Goal: Information Seeking & Learning: Learn about a topic

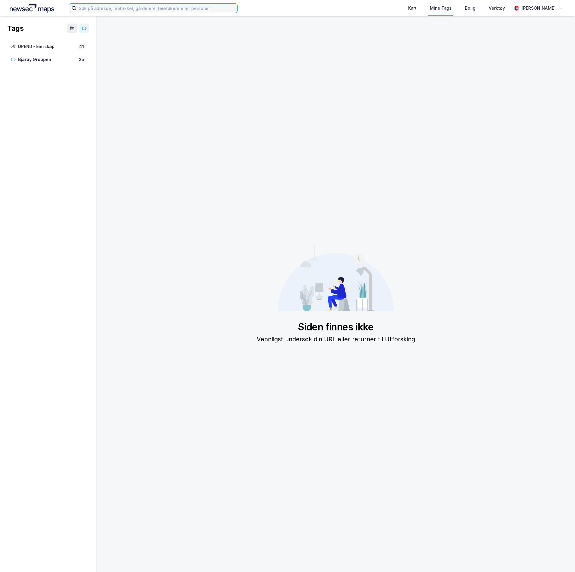
click at [148, 8] on input at bounding box center [156, 8] width 161 height 9
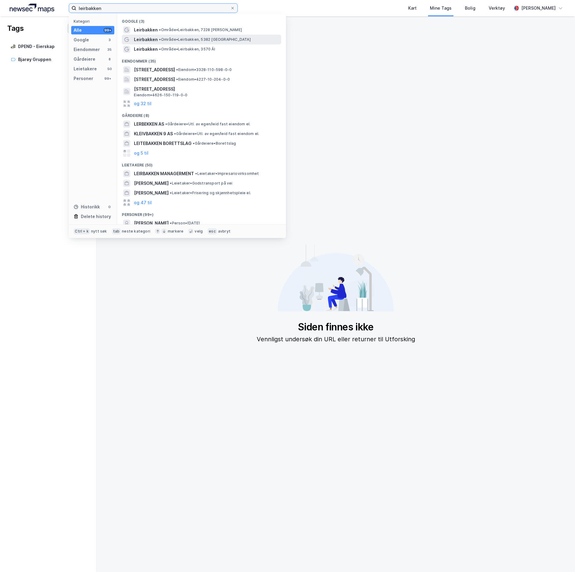
type input "leirbakken"
click at [170, 35] on div "Leirbakken • Område • Leirbakken, 5382 Skogsvåg" at bounding box center [201, 40] width 159 height 10
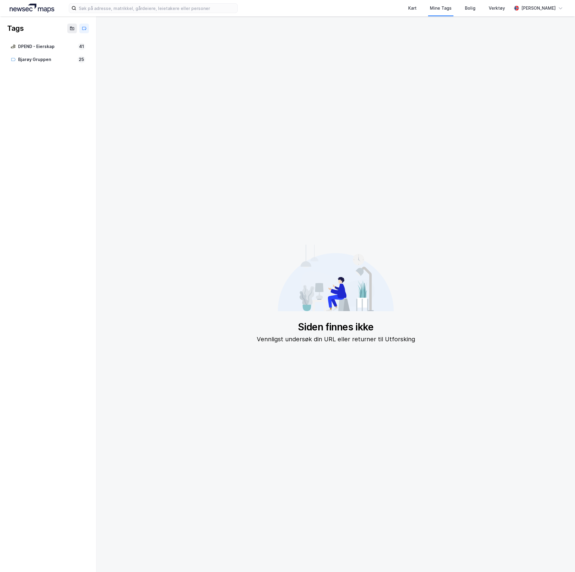
click at [21, 4] on img at bounding box center [32, 8] width 45 height 9
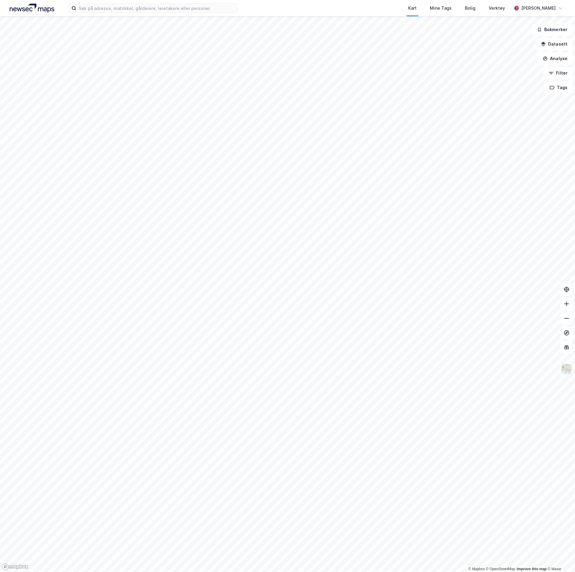
click at [165, 14] on div "Kart Mine Tags Bolig Verktøy [PERSON_NAME]" at bounding box center [287, 8] width 575 height 16
click at [164, 11] on input at bounding box center [156, 8] width 161 height 9
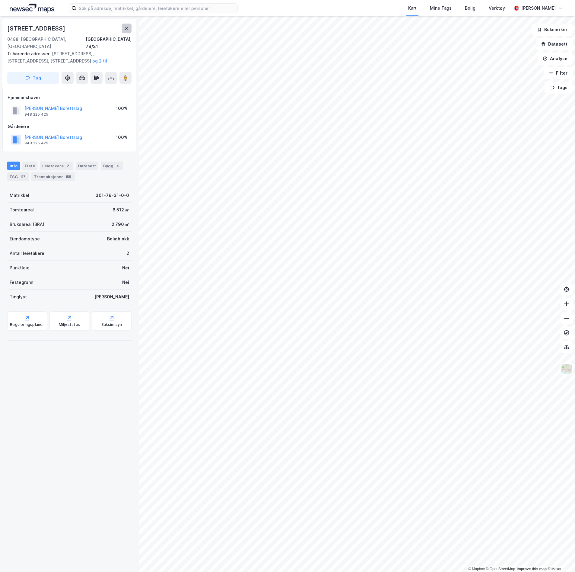
click at [126, 28] on icon at bounding box center [126, 28] width 5 height 5
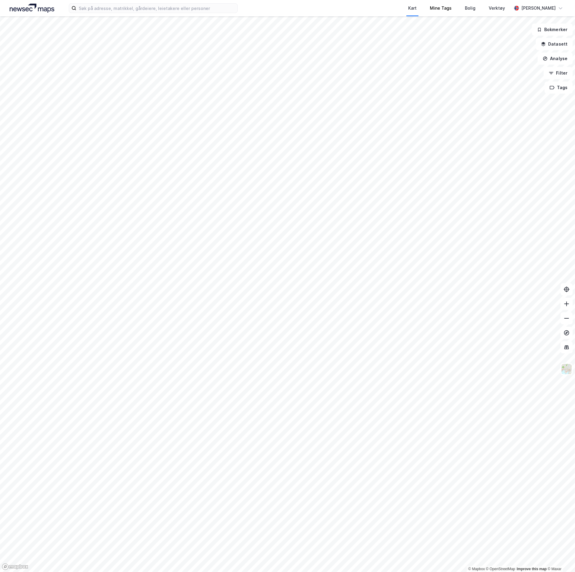
click at [444, 15] on div "Mine Tags" at bounding box center [440, 8] width 35 height 16
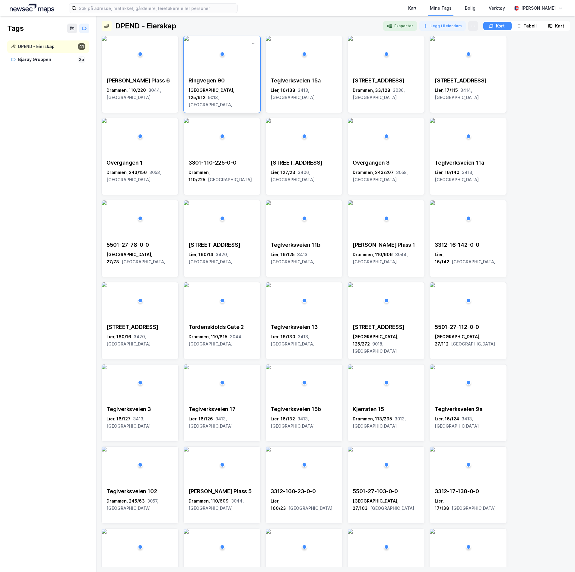
click at [210, 95] on div "[STREET_ADDRESS]" at bounding box center [222, 92] width 77 height 41
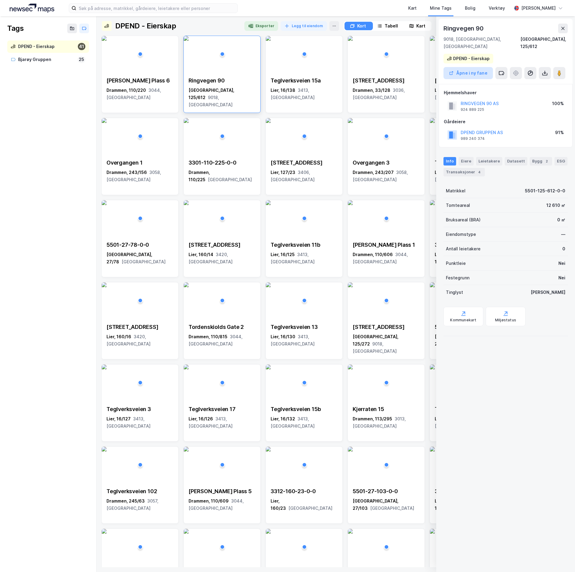
click at [479, 67] on button "Åpne i ny fane" at bounding box center [468, 73] width 49 height 12
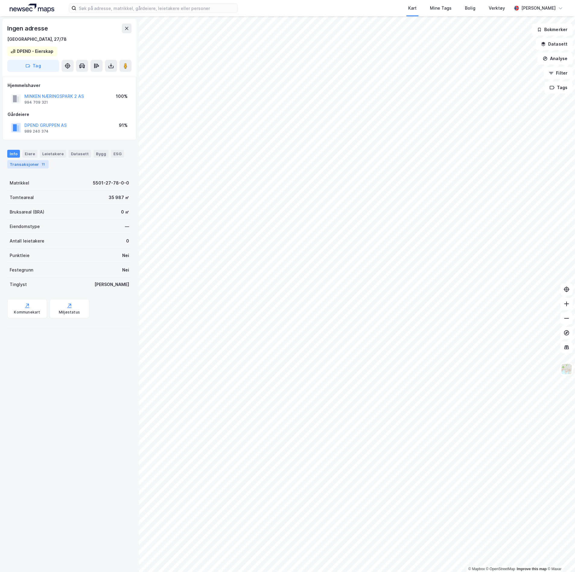
click at [35, 168] on div "Transaksjoner 11" at bounding box center [27, 164] width 41 height 8
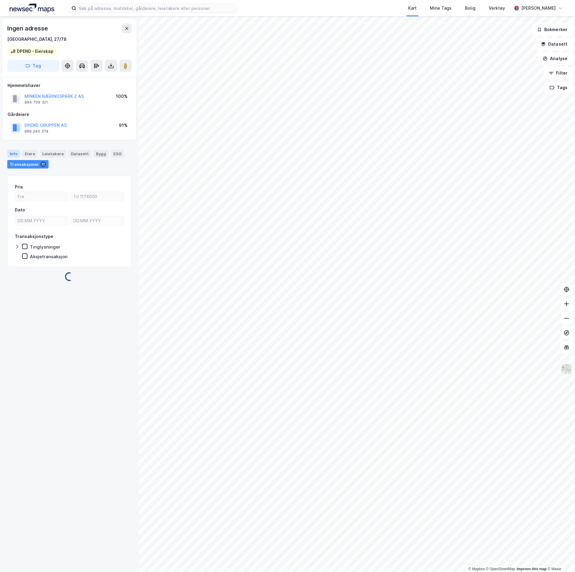
click at [8, 154] on div "Info" at bounding box center [13, 154] width 13 height 8
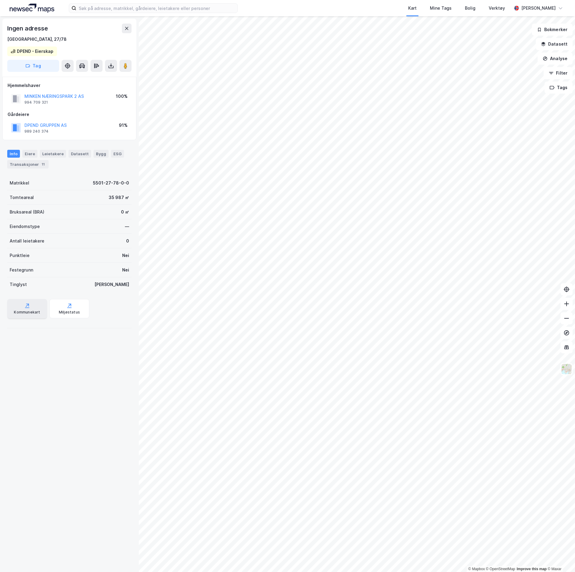
click at [35, 314] on div "Kommunekart" at bounding box center [27, 312] width 26 height 5
click at [57, 309] on div "Miljøstatus" at bounding box center [69, 308] width 40 height 19
click at [563, 74] on button "Filter" at bounding box center [558, 73] width 29 height 12
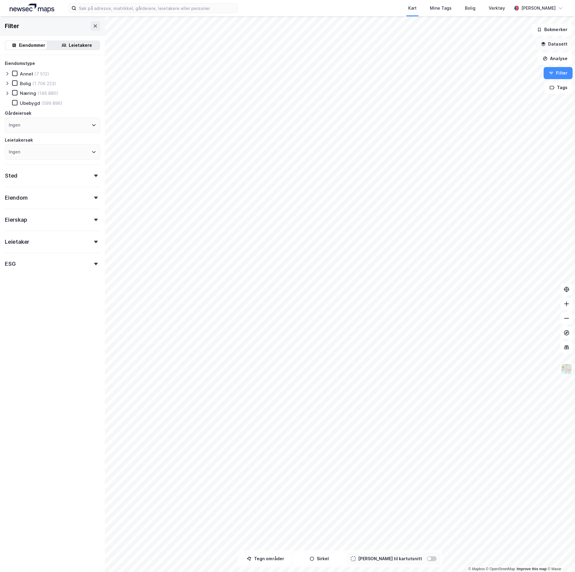
click at [558, 40] on button "Datasett" at bounding box center [554, 44] width 37 height 12
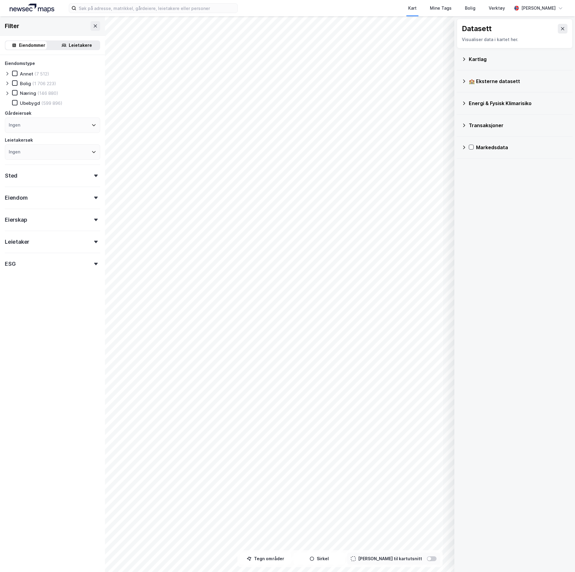
click at [482, 62] on div "Kartlag" at bounding box center [518, 59] width 99 height 7
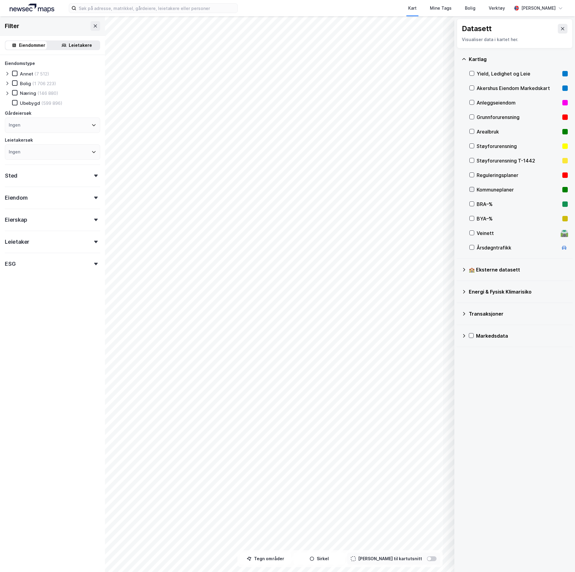
click at [470, 188] on div at bounding box center [472, 189] width 5 height 5
click at [474, 173] on div at bounding box center [472, 174] width 5 height 5
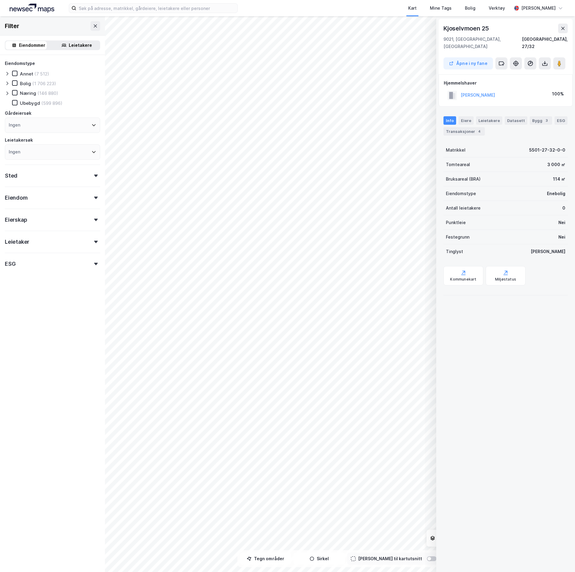
click at [0, 0] on button "SKOGHEIM ALF-OTTO G" at bounding box center [0, 0] width 0 height 0
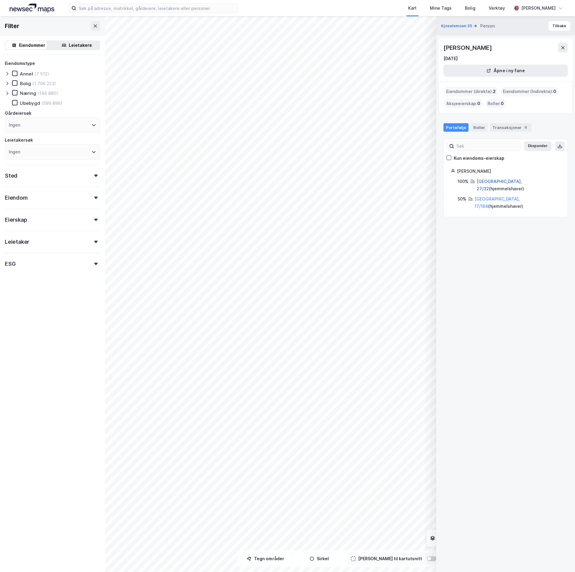
click at [491, 183] on link "Tromsø, 27/32" at bounding box center [499, 185] width 45 height 12
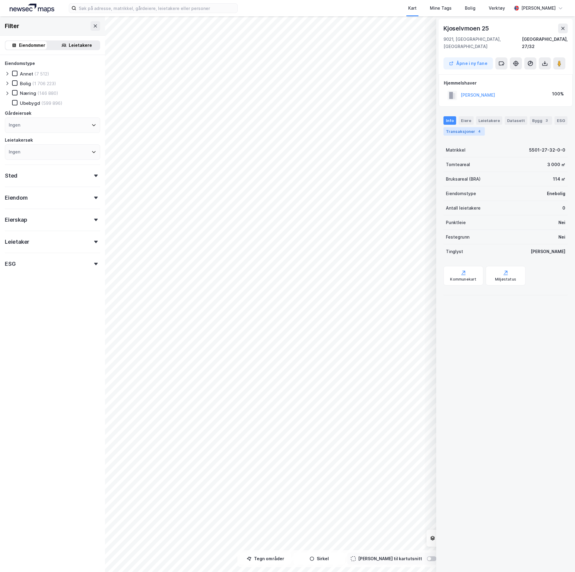
click at [470, 127] on div "Transaksjoner 4" at bounding box center [464, 131] width 41 height 8
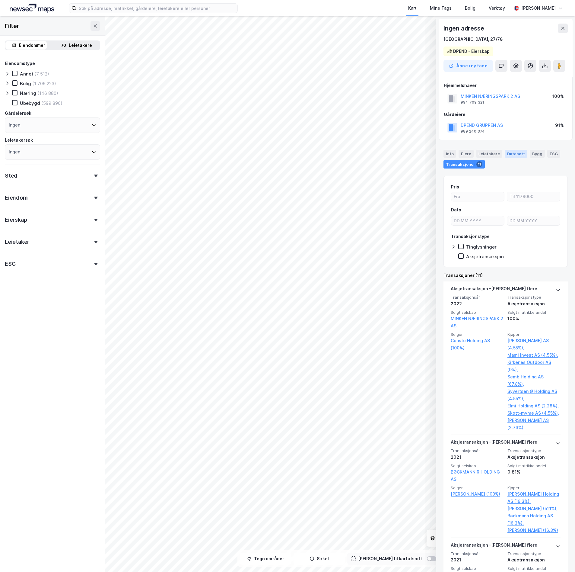
click at [511, 151] on div "Datasett" at bounding box center [516, 154] width 23 height 8
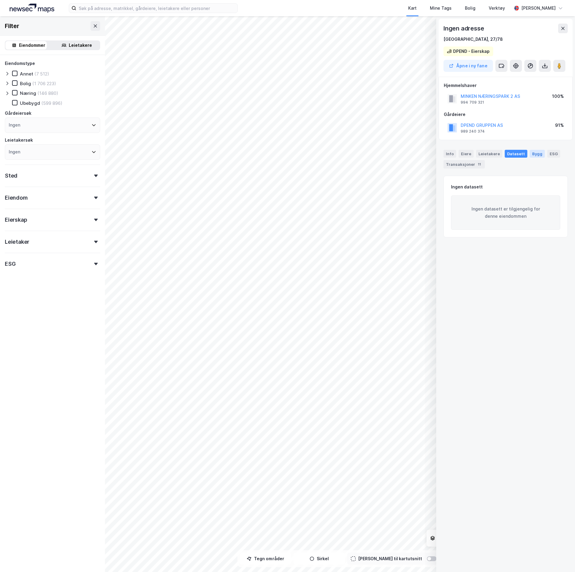
click at [530, 155] on div "Bygg" at bounding box center [537, 154] width 15 height 8
click at [547, 152] on div "ESG" at bounding box center [553, 154] width 13 height 8
click at [450, 152] on div "Info" at bounding box center [450, 154] width 13 height 8
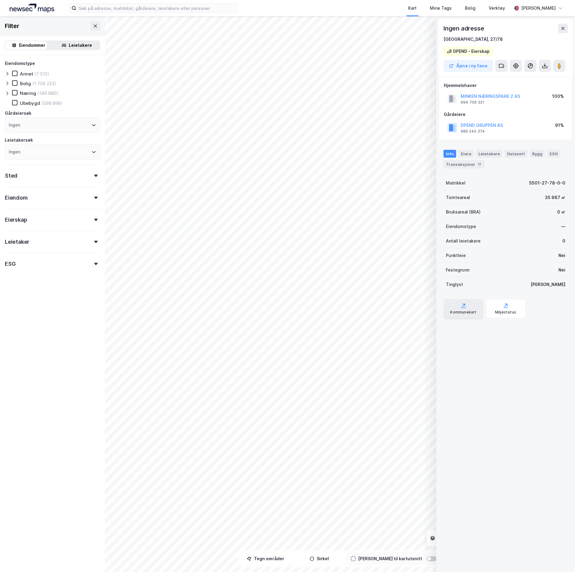
click at [463, 307] on icon at bounding box center [463, 307] width 4 height 1
